Goal: Transaction & Acquisition: Purchase product/service

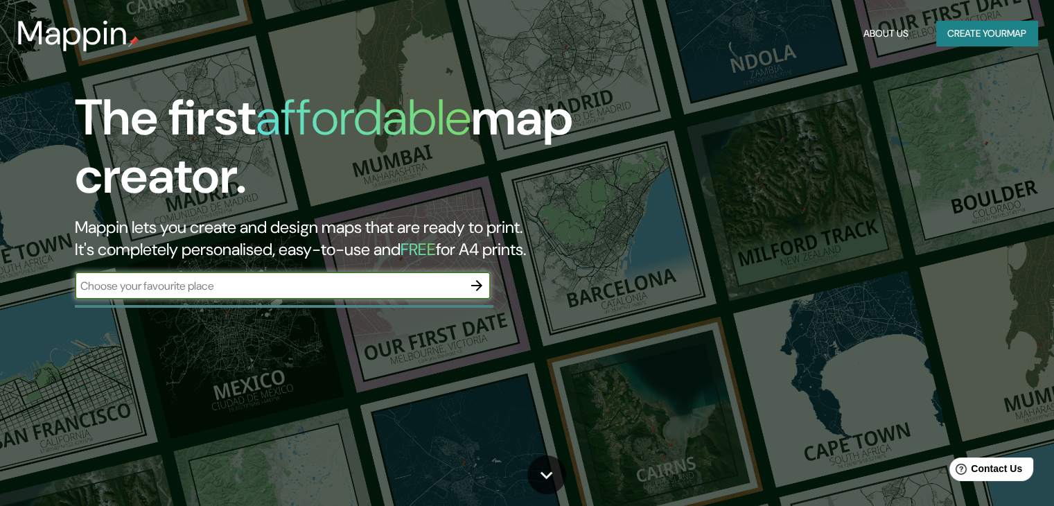
click at [959, 40] on button "Create your map" at bounding box center [986, 34] width 101 height 26
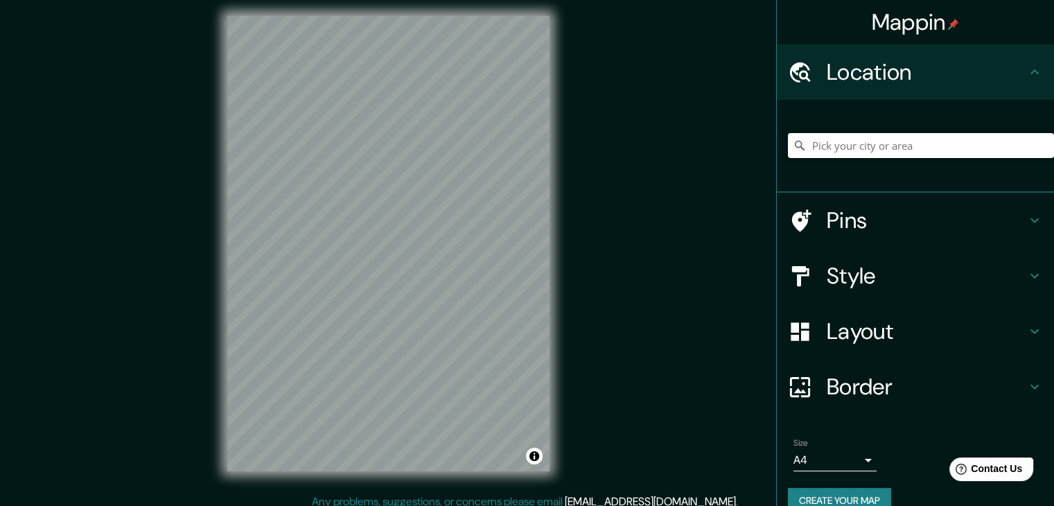
scroll to position [16, 0]
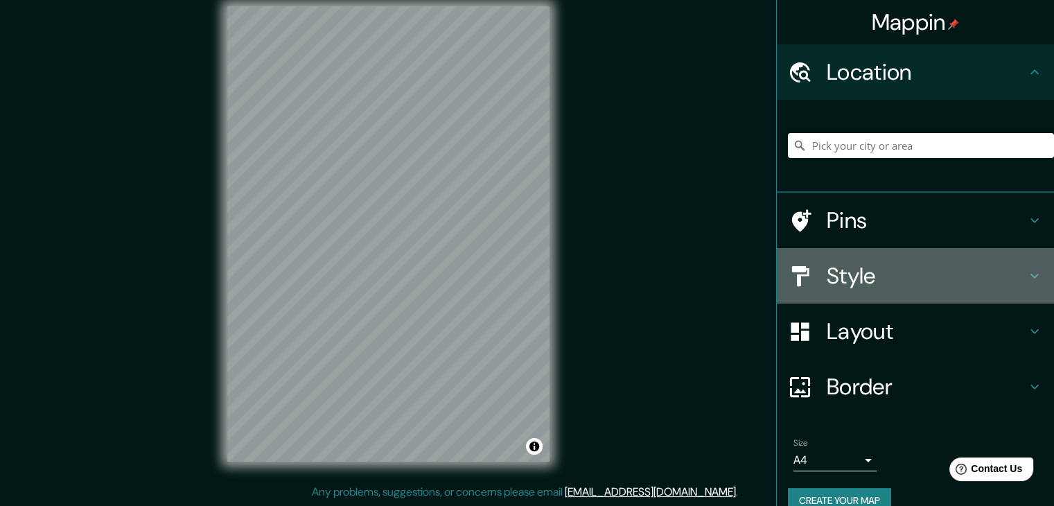
click at [896, 290] on div "Style" at bounding box center [915, 275] width 277 height 55
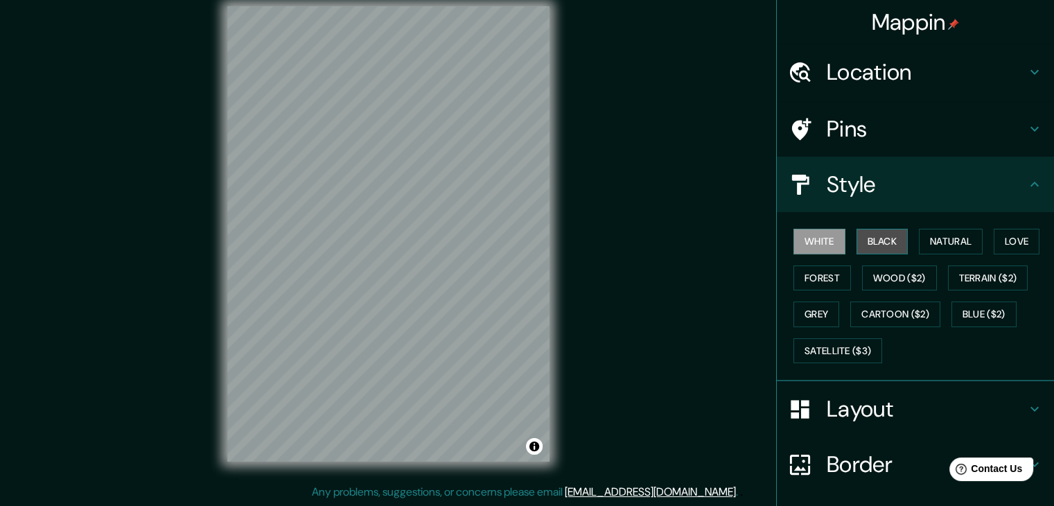
click at [886, 245] on button "Black" at bounding box center [883, 242] width 52 height 26
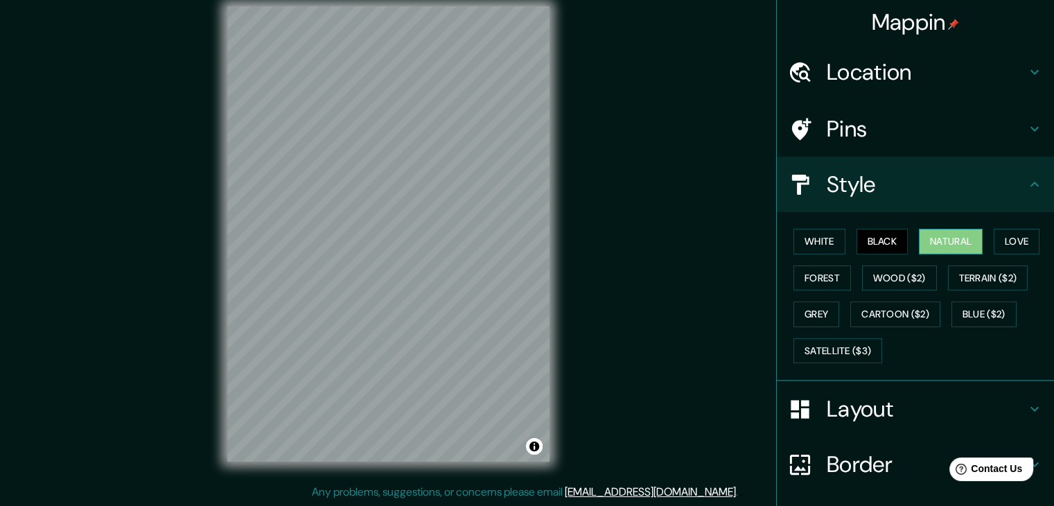
click at [919, 245] on button "Natural" at bounding box center [951, 242] width 64 height 26
click at [979, 239] on div "White Black Natural Love Forest Wood ($2) Terrain ($2) Grey Cartoon ($2) Blue (…" at bounding box center [921, 296] width 266 height 146
click at [821, 244] on button "White" at bounding box center [819, 242] width 52 height 26
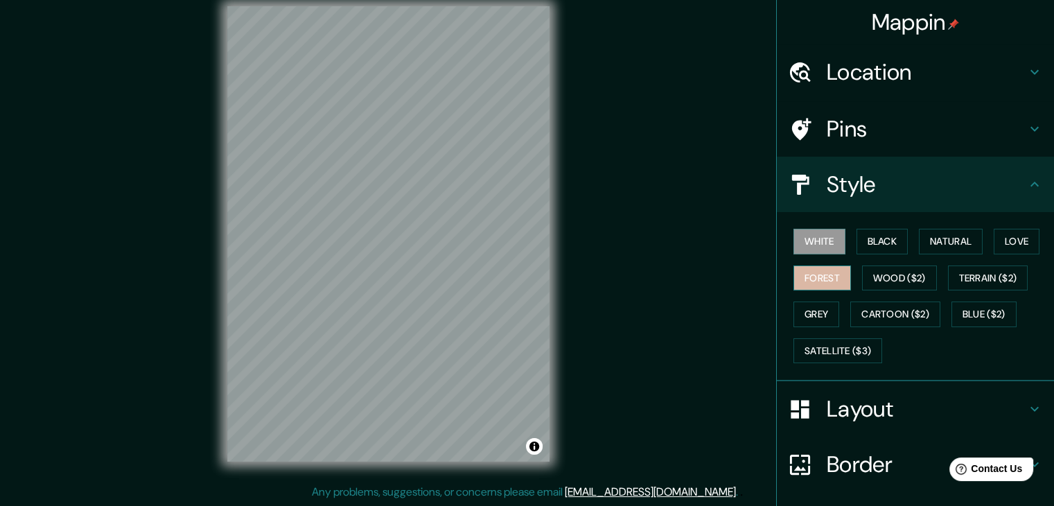
click at [814, 275] on button "Forest" at bounding box center [822, 278] width 58 height 26
click at [884, 276] on button "Wood ($2)" at bounding box center [899, 278] width 75 height 26
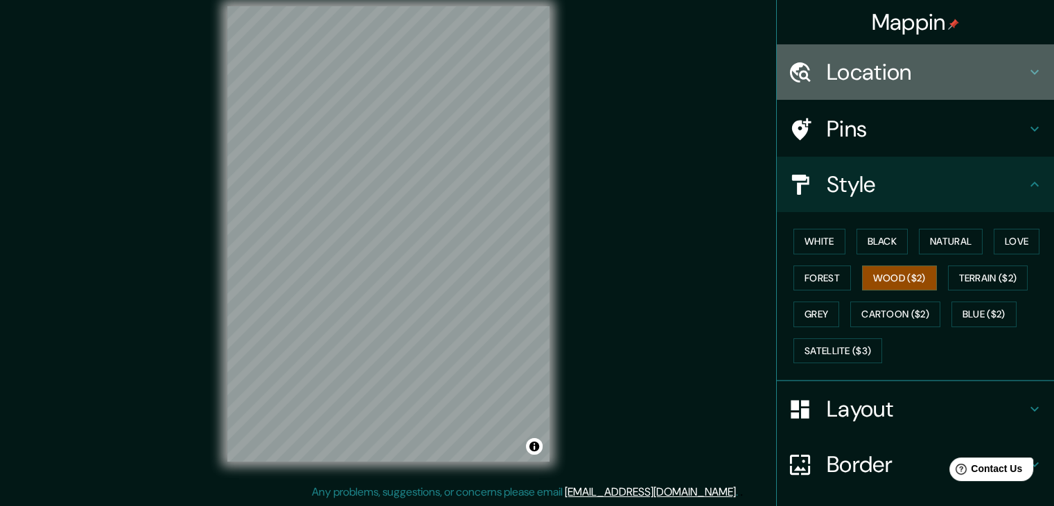
click at [815, 66] on div at bounding box center [807, 72] width 39 height 24
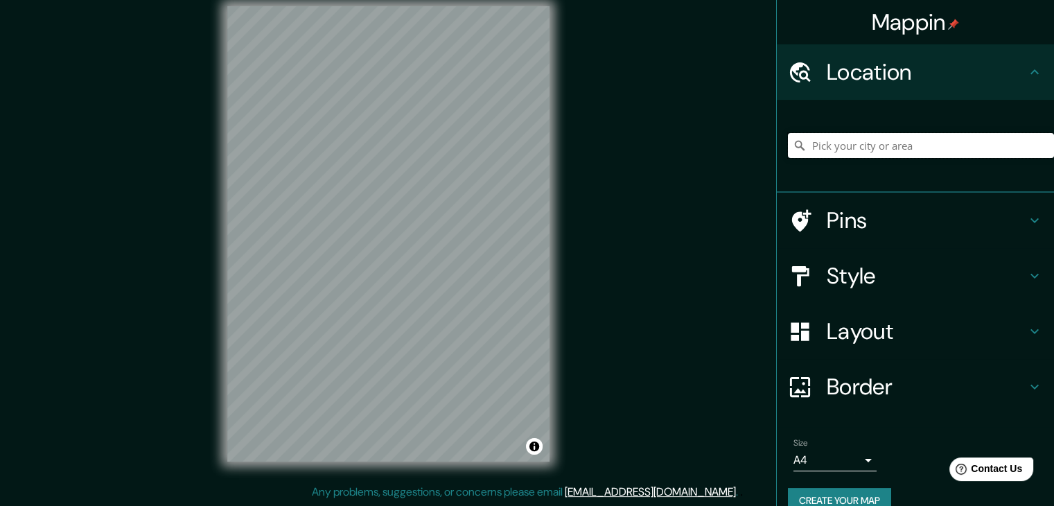
click at [865, 139] on input "Pick your city or area" at bounding box center [921, 145] width 266 height 25
type input "c"
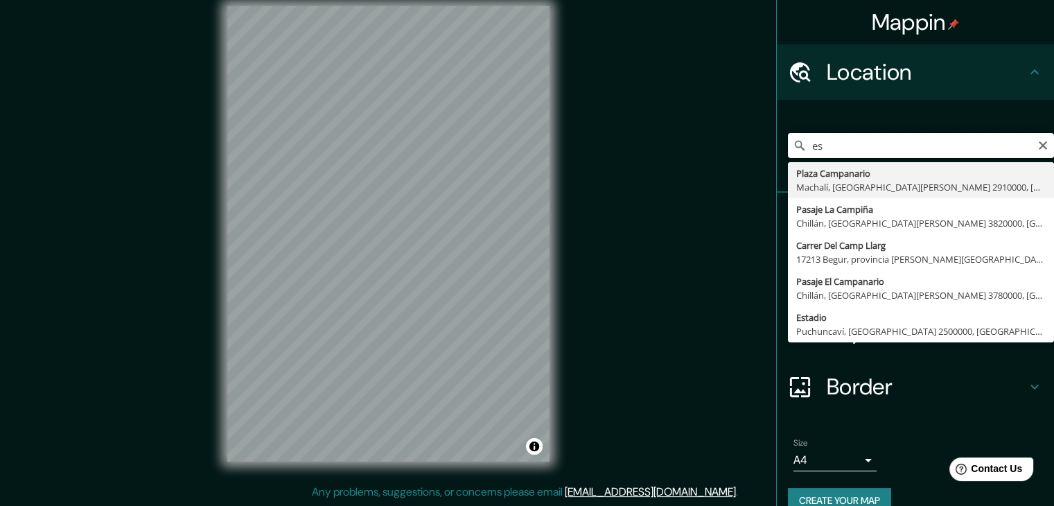
type input "e"
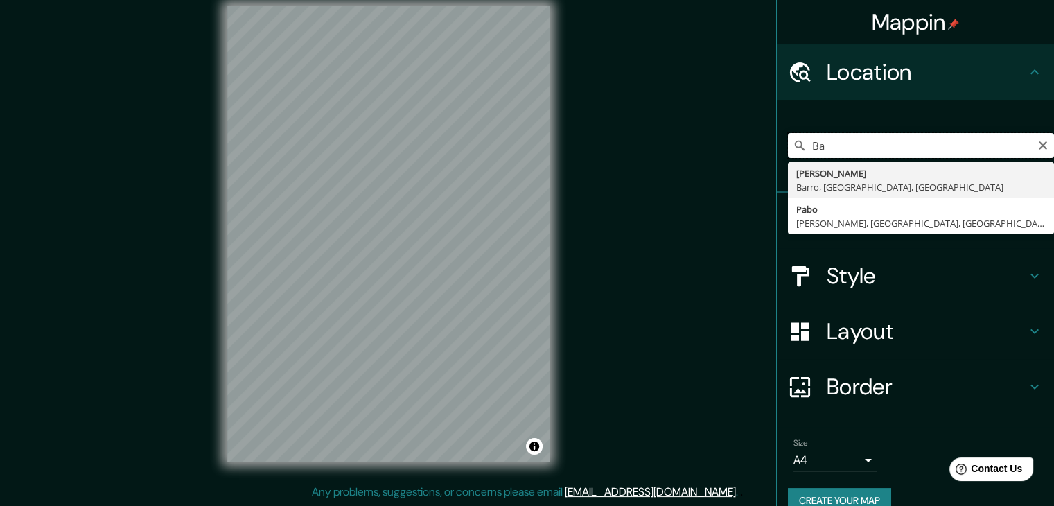
type input "B"
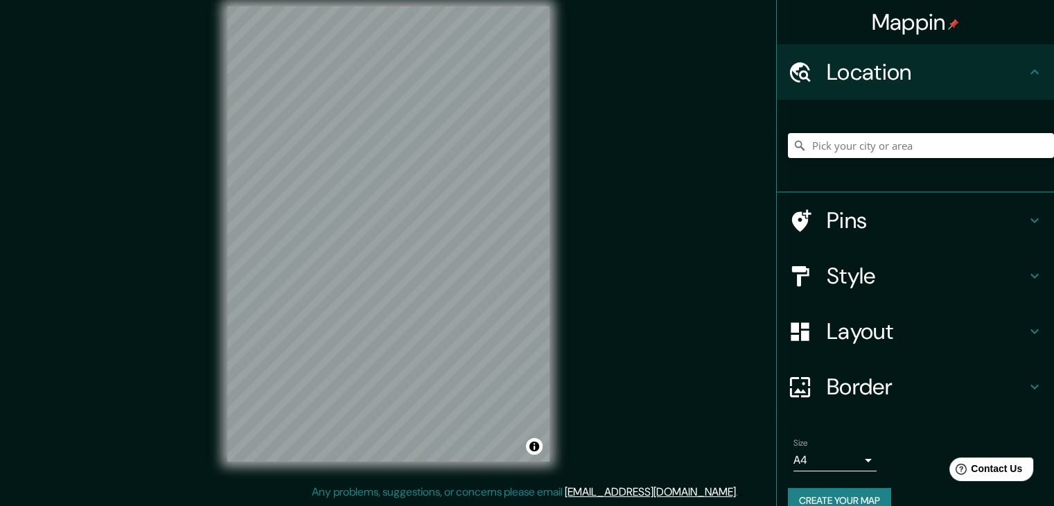
click at [868, 274] on h4 "Style" at bounding box center [927, 276] width 200 height 28
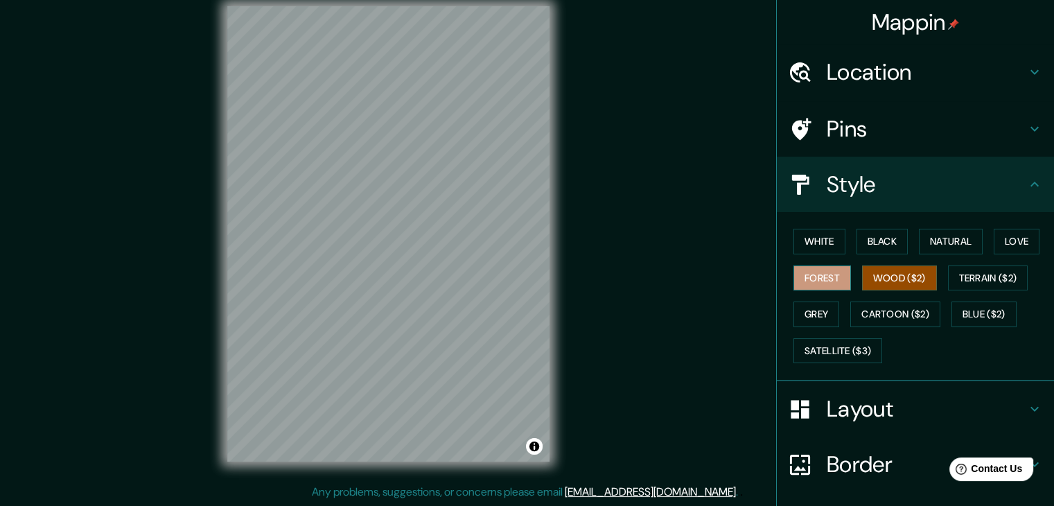
click at [825, 272] on button "Forest" at bounding box center [822, 278] width 58 height 26
click at [795, 313] on button "Grey" at bounding box center [816, 314] width 46 height 26
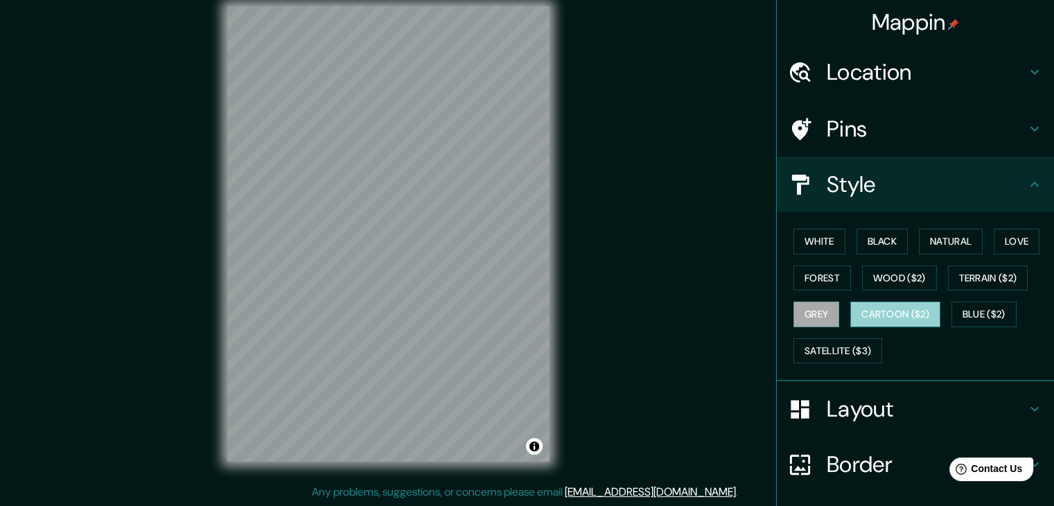
click at [850, 304] on button "Cartoon ($2)" at bounding box center [895, 314] width 90 height 26
click at [959, 306] on button "Blue ($2)" at bounding box center [983, 314] width 65 height 26
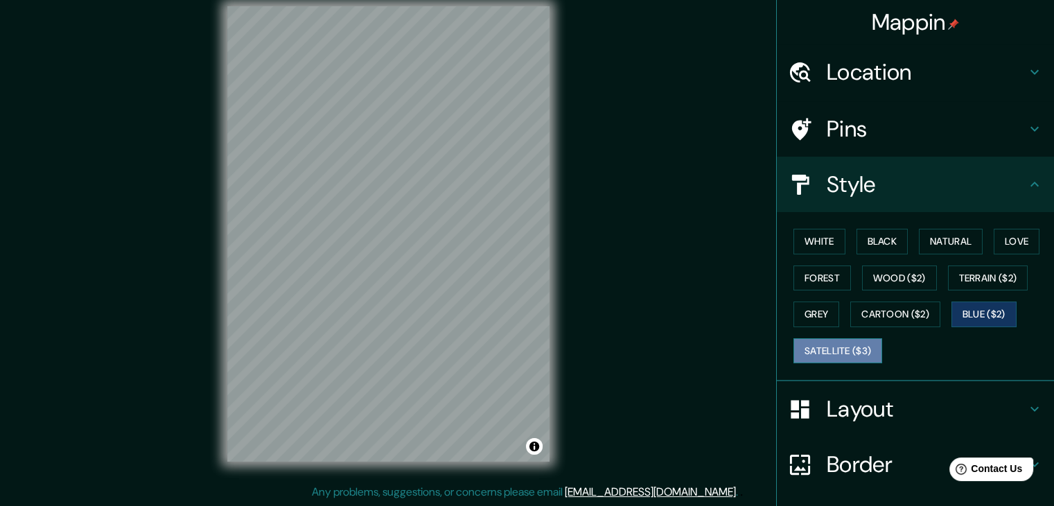
click at [852, 350] on button "Satellite ($3)" at bounding box center [837, 351] width 89 height 26
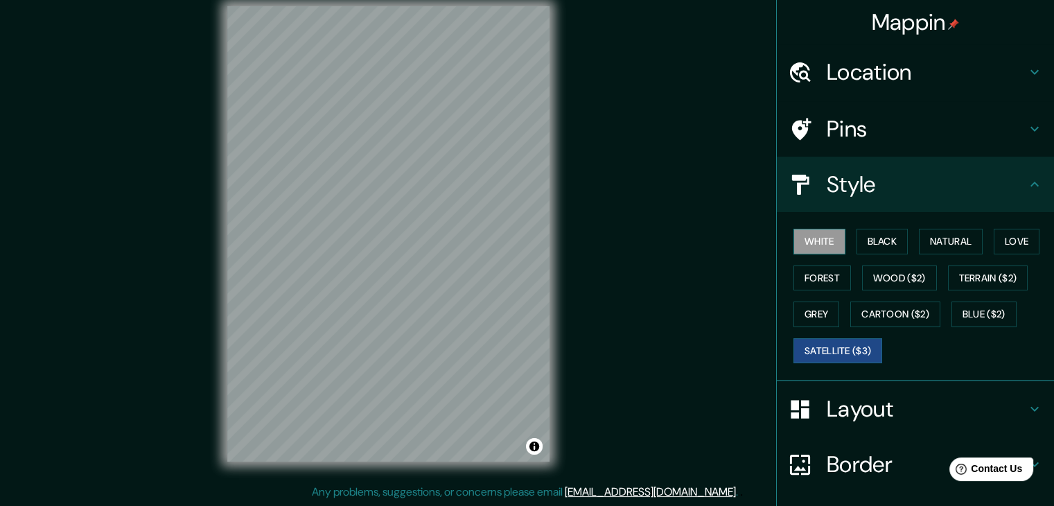
click at [793, 248] on button "White" at bounding box center [819, 242] width 52 height 26
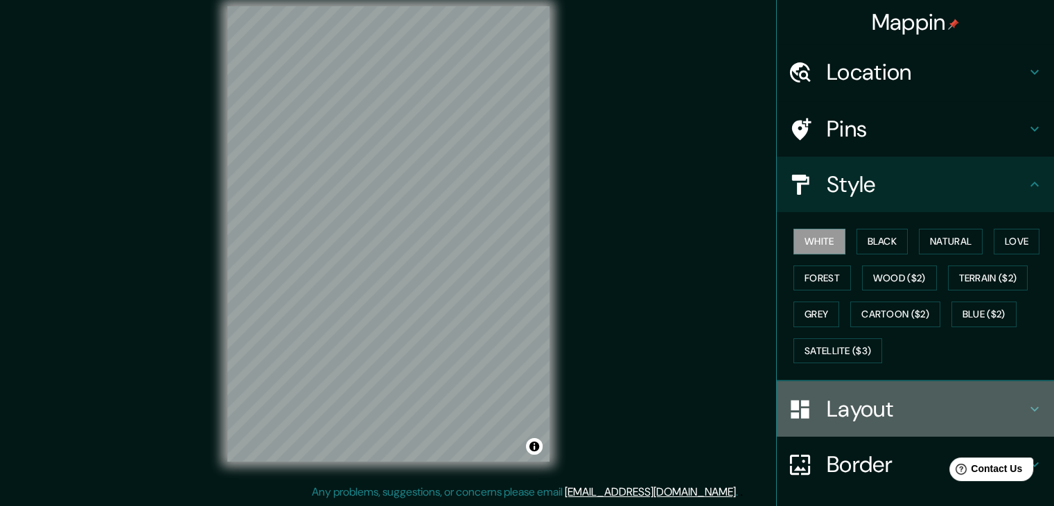
click at [1031, 403] on icon at bounding box center [1034, 409] width 17 height 17
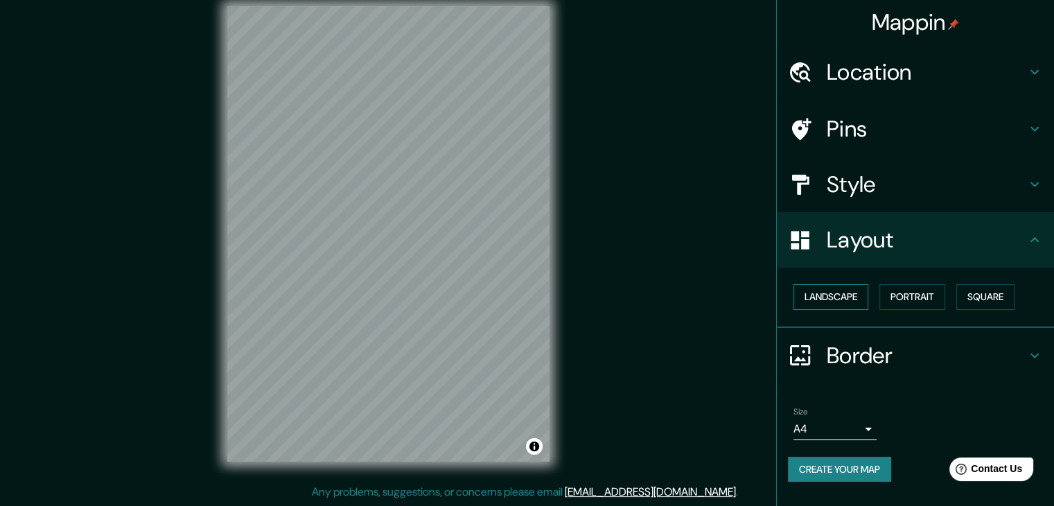
click at [864, 296] on button "Landscape" at bounding box center [830, 297] width 75 height 26
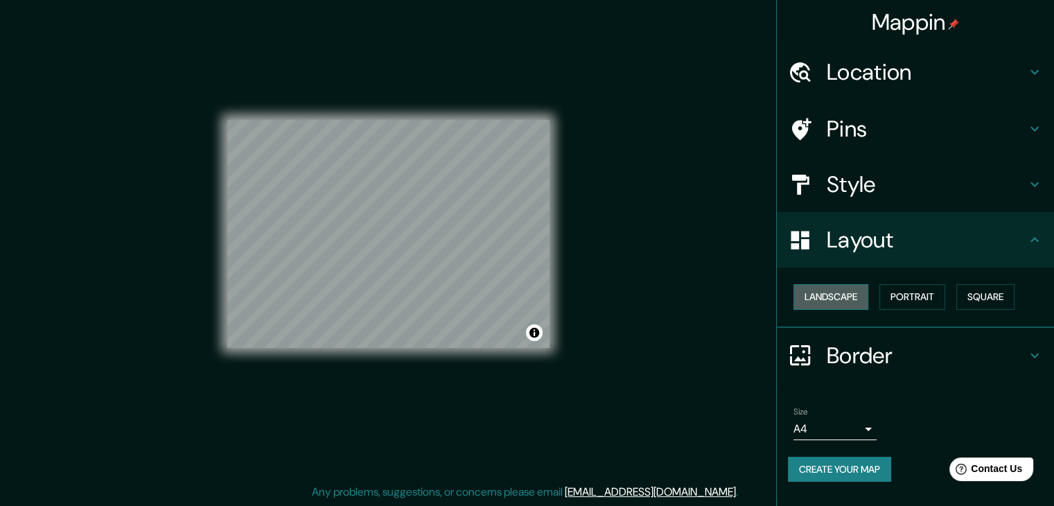
click at [862, 299] on button "Landscape" at bounding box center [830, 297] width 75 height 26
click at [893, 295] on button "Portrait" at bounding box center [912, 297] width 66 height 26
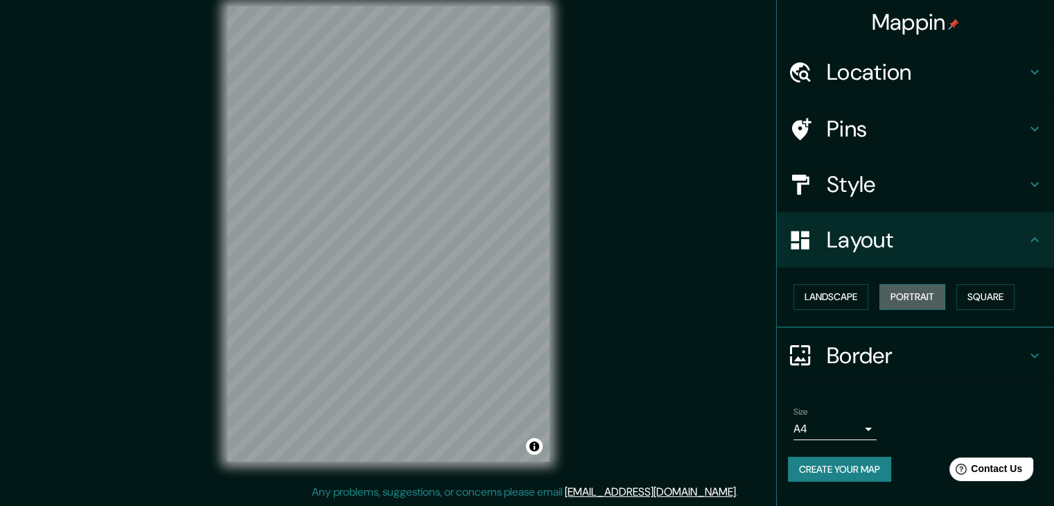
click at [945, 292] on button "Portrait" at bounding box center [912, 297] width 66 height 26
click at [902, 292] on button "Portrait" at bounding box center [912, 297] width 66 height 26
click at [851, 295] on button "Landscape" at bounding box center [830, 297] width 75 height 26
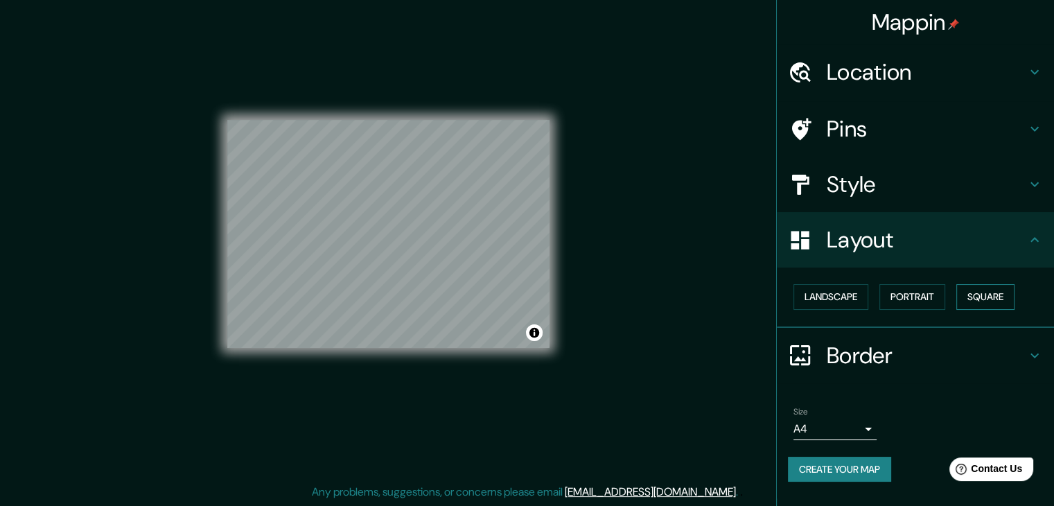
click at [970, 295] on button "Square" at bounding box center [985, 297] width 58 height 26
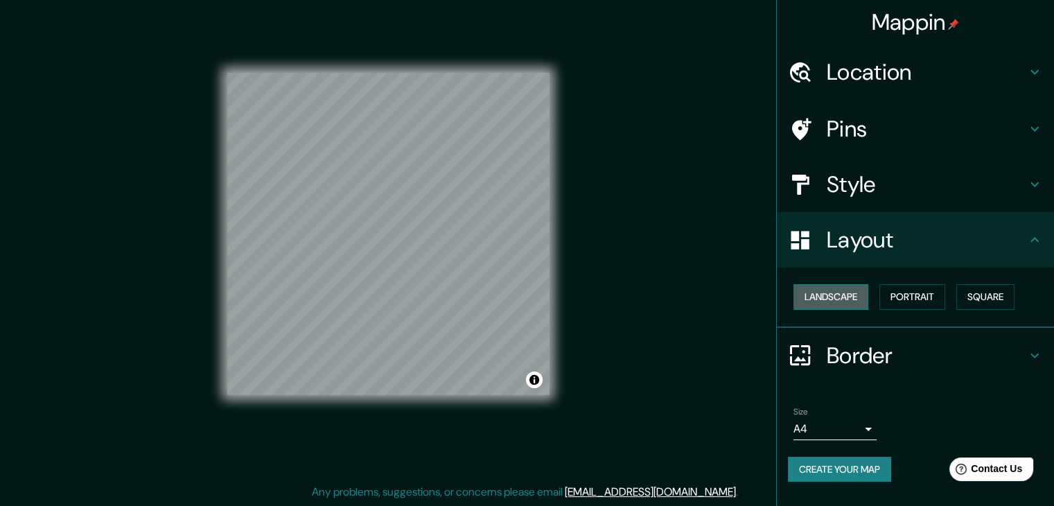
click at [838, 297] on button "Landscape" at bounding box center [830, 297] width 75 height 26
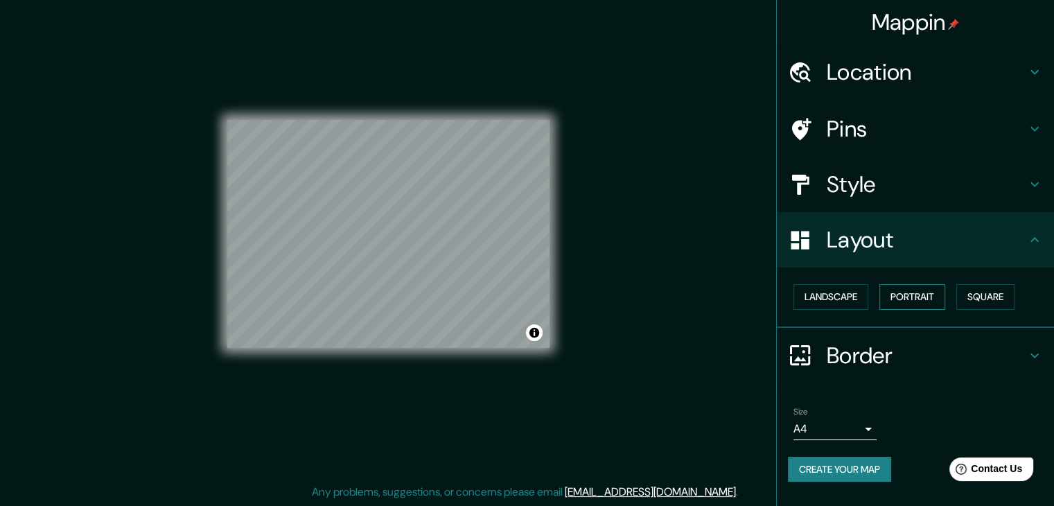
click at [886, 297] on button "Portrait" at bounding box center [912, 297] width 66 height 26
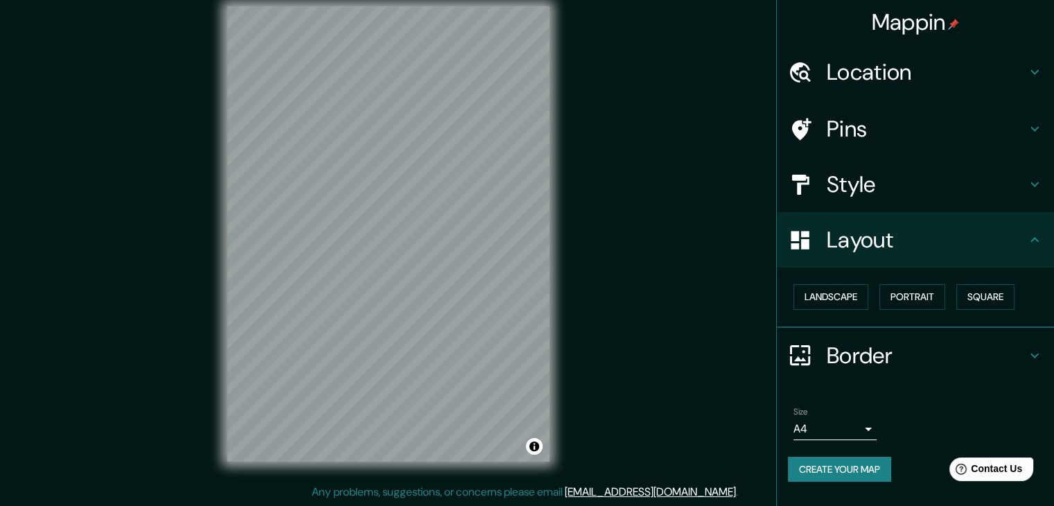
click at [883, 356] on h4 "Border" at bounding box center [927, 356] width 200 height 28
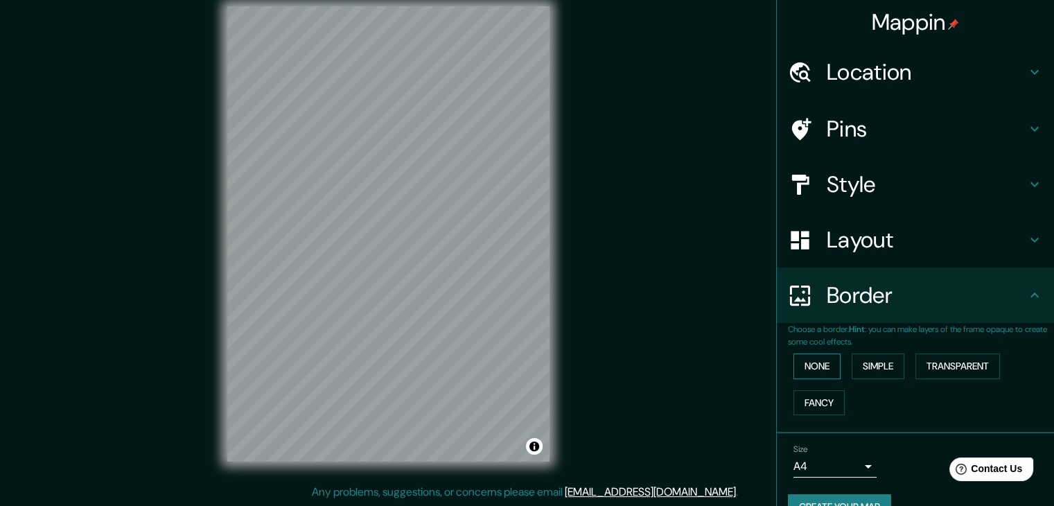
click at [814, 365] on button "None" at bounding box center [816, 366] width 47 height 26
click at [862, 364] on button "Simple" at bounding box center [878, 366] width 53 height 26
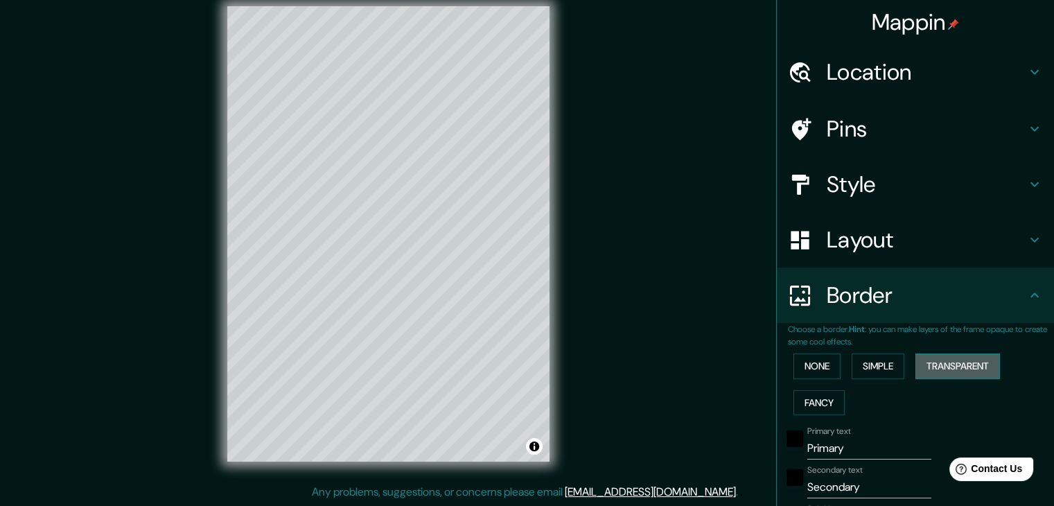
click at [915, 360] on button "Transparent" at bounding box center [957, 366] width 85 height 26
click at [920, 359] on button "Transparent" at bounding box center [957, 366] width 85 height 26
type input "223"
type input "37"
click at [837, 365] on div "None Simple Transparent Fancy" at bounding box center [921, 384] width 266 height 73
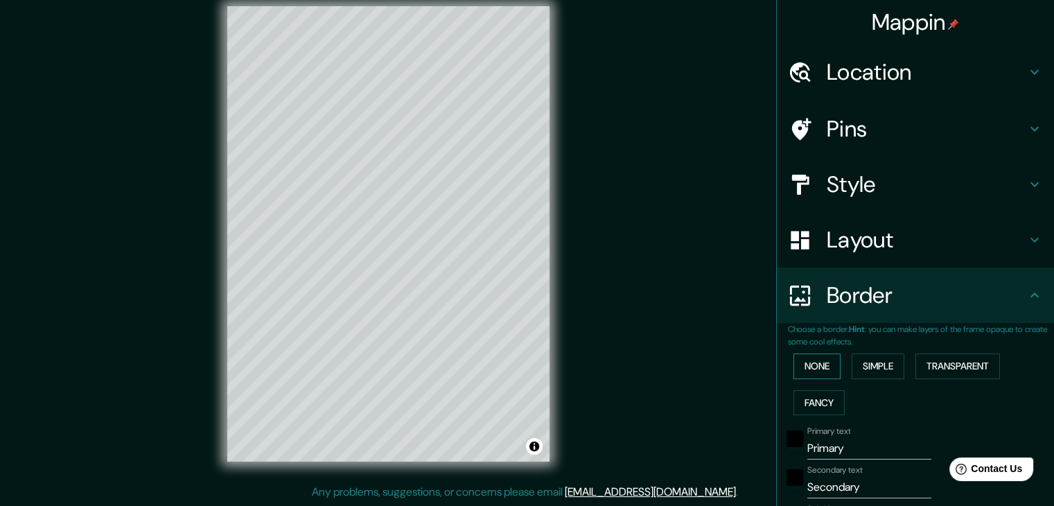
click at [825, 364] on button "None" at bounding box center [816, 366] width 47 height 26
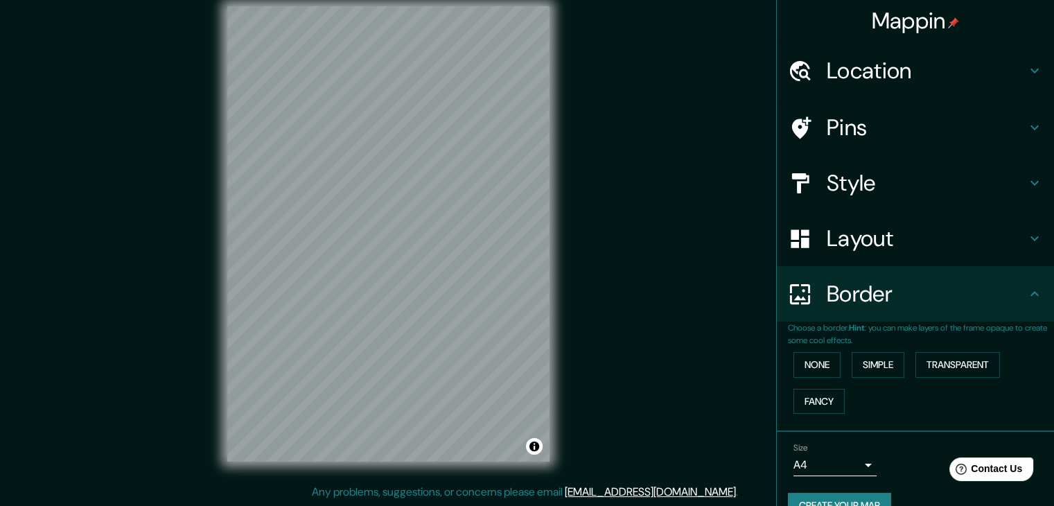
scroll to position [0, 0]
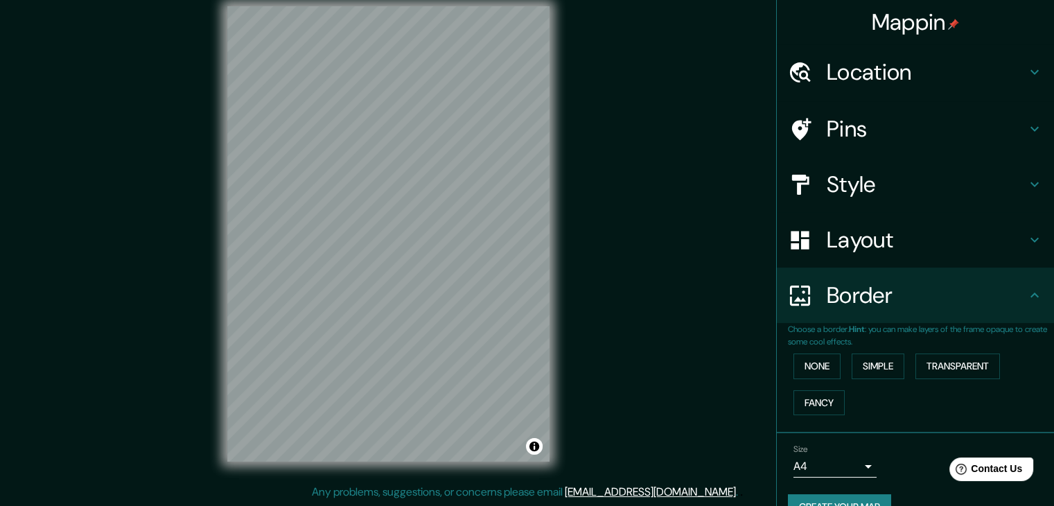
click at [854, 195] on h4 "Style" at bounding box center [927, 184] width 200 height 28
